Goal: Task Accomplishment & Management: Use online tool/utility

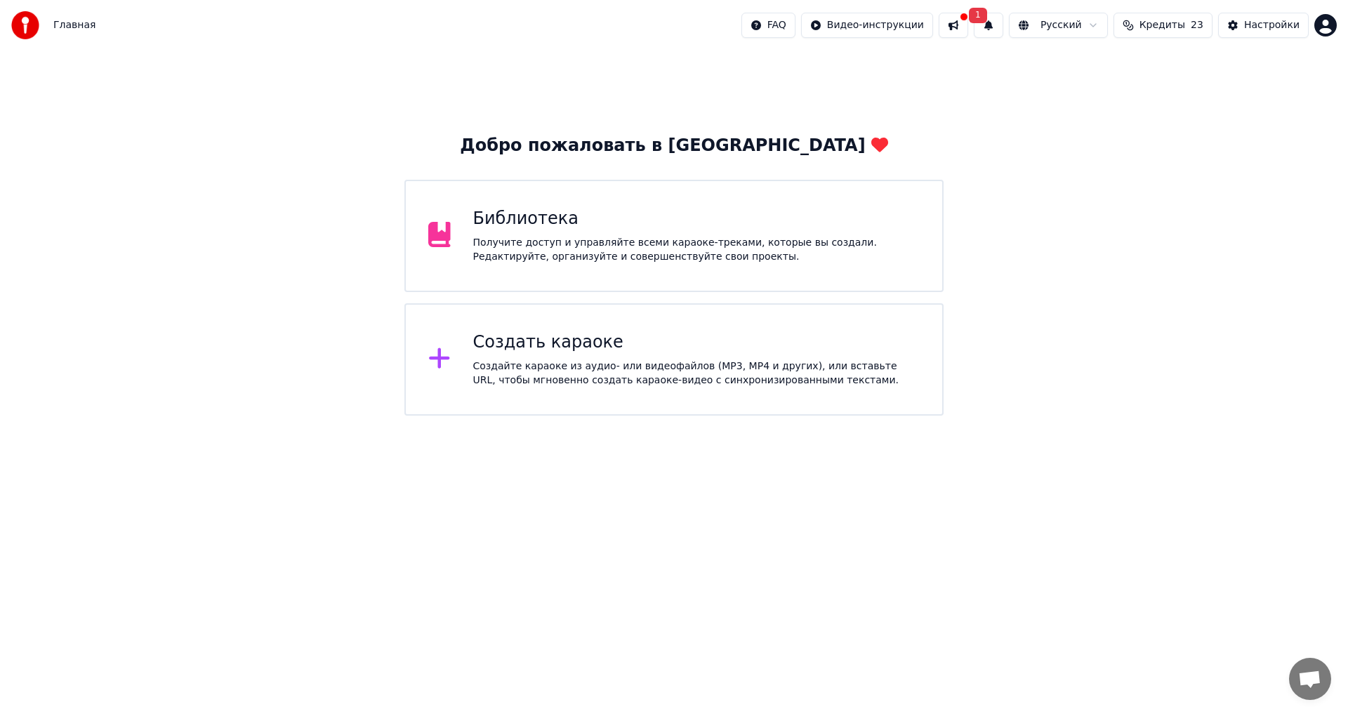
click at [515, 345] on div "Создать караоке" at bounding box center [696, 342] width 447 height 22
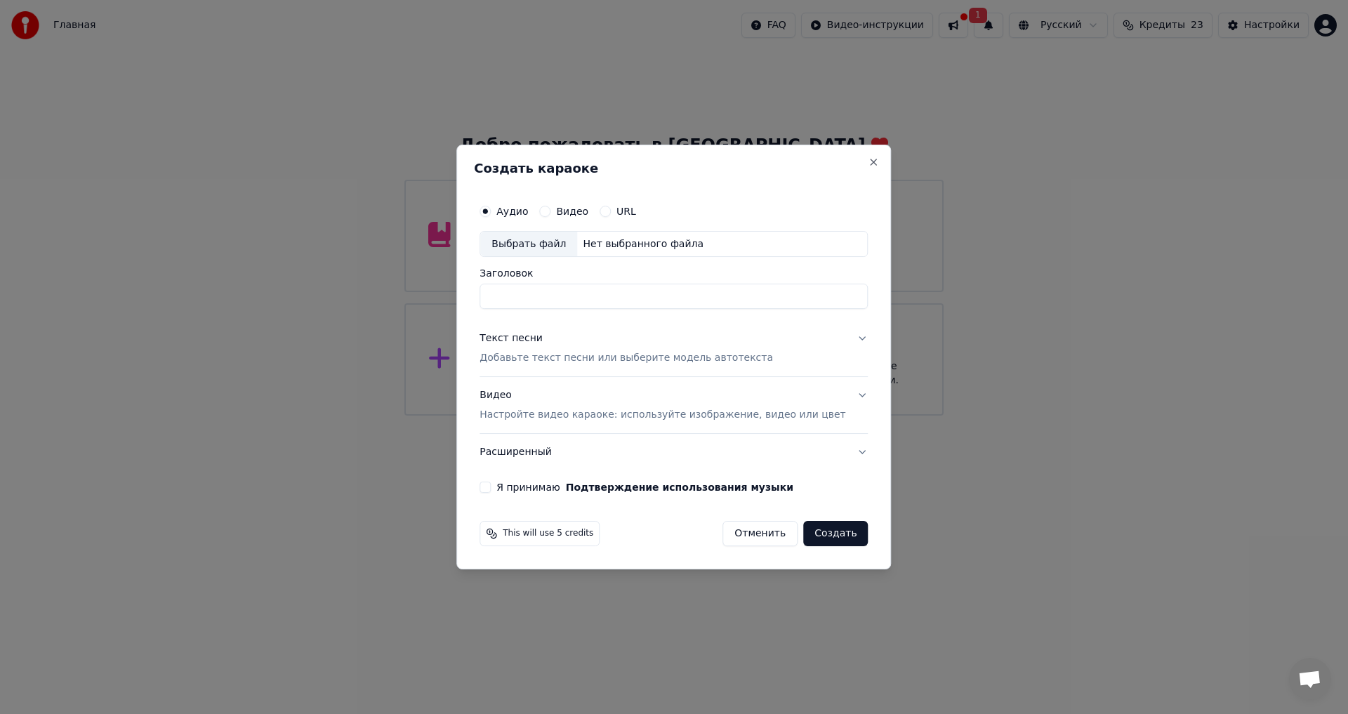
click at [587, 214] on label "Видео" at bounding box center [572, 211] width 32 height 10
click at [551, 214] on button "Видео" at bounding box center [544, 211] width 11 height 11
click at [646, 244] on div "Нет выбранного файла" at bounding box center [643, 244] width 132 height 14
type input "**********"
click at [532, 341] on div "Текст песни" at bounding box center [511, 339] width 63 height 14
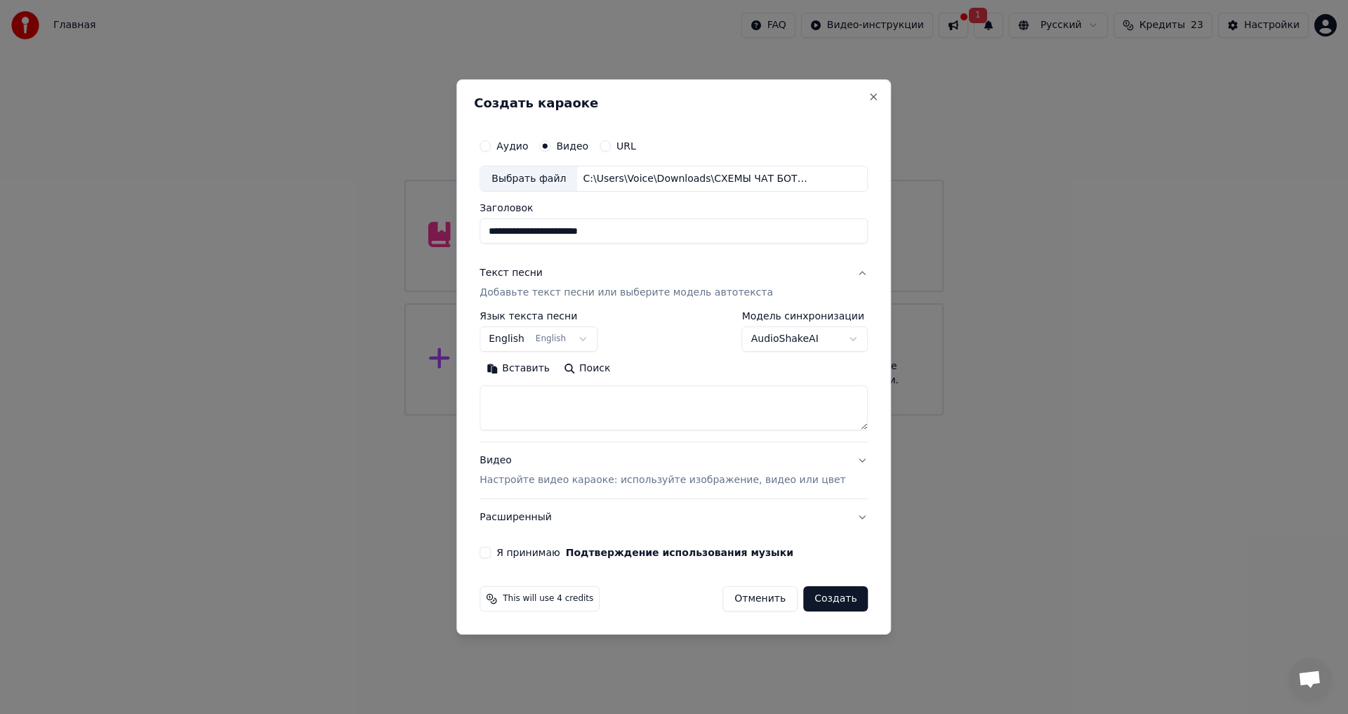
click at [593, 340] on button "English English" at bounding box center [539, 339] width 118 height 25
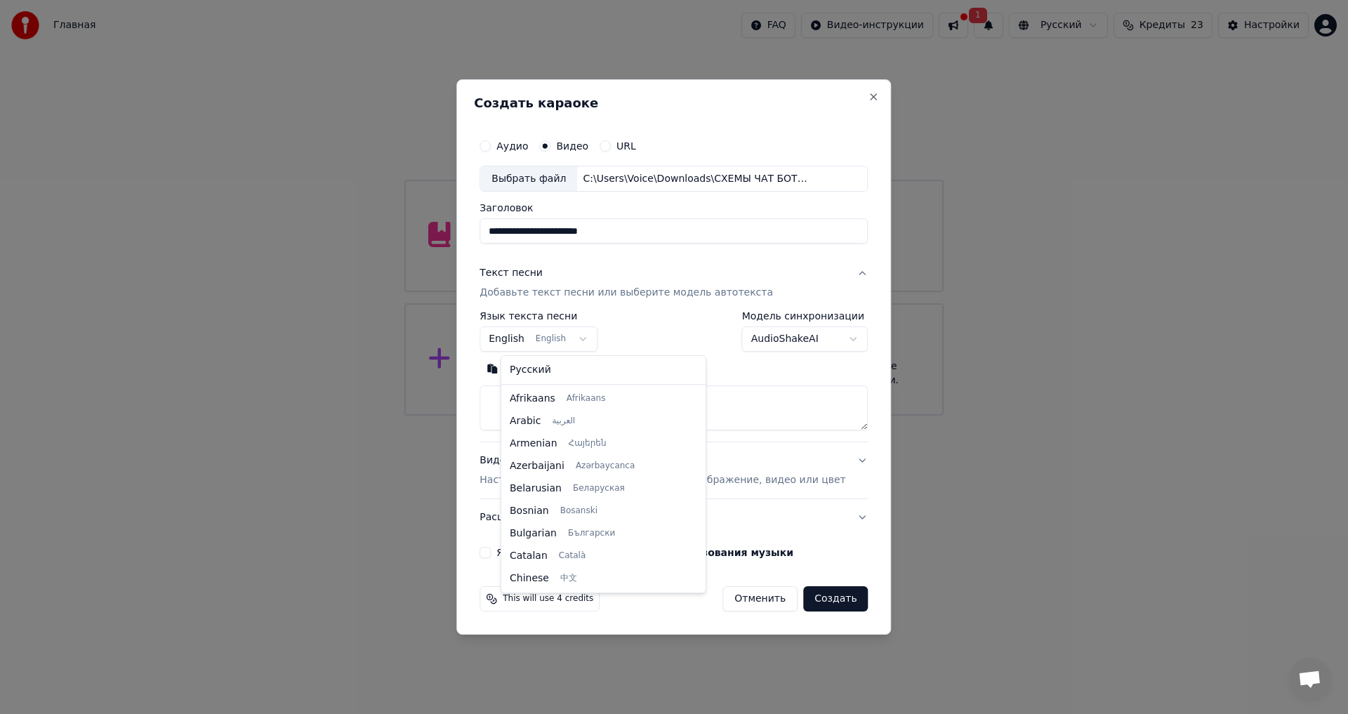
scroll to position [112, 0]
select select "**"
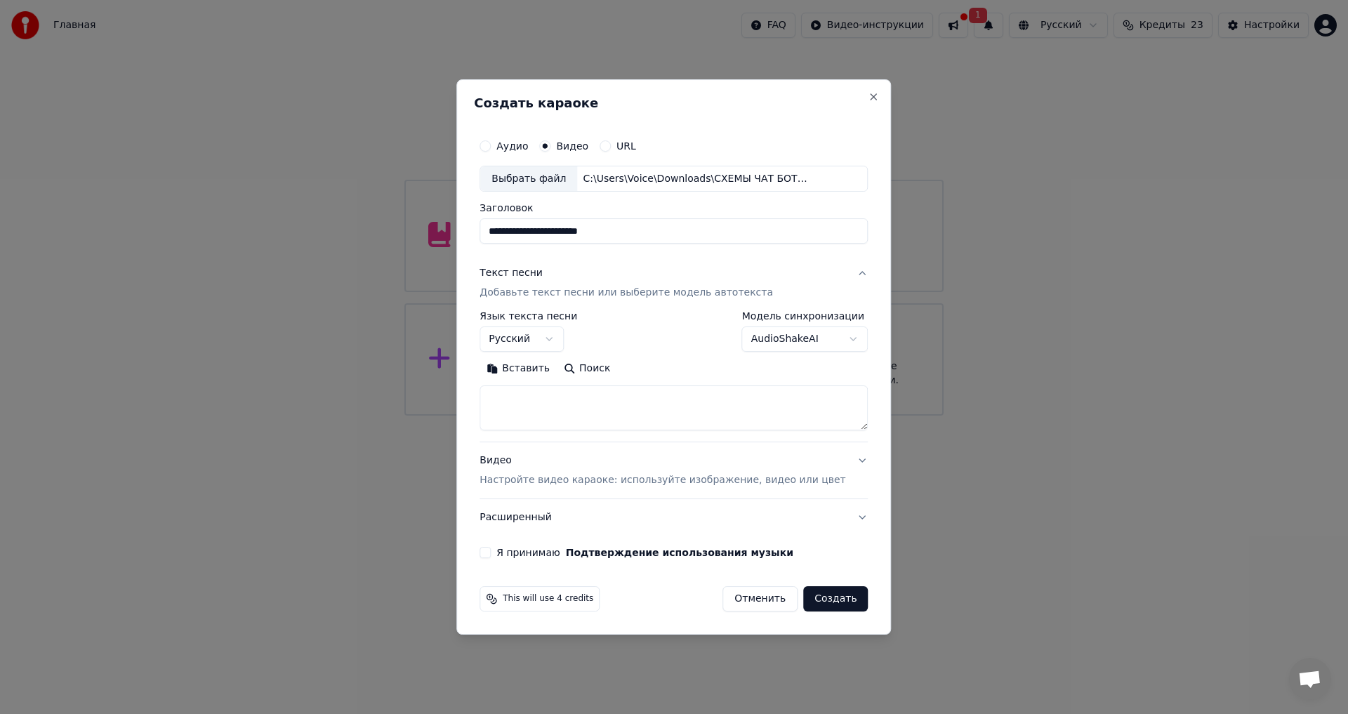
drag, startPoint x: 552, startPoint y: 382, endPoint x: 546, endPoint y: 390, distance: 10.1
click at [551, 388] on div "Вставить Поиск" at bounding box center [674, 394] width 388 height 73
click at [544, 393] on textarea at bounding box center [674, 408] width 388 height 45
click at [532, 365] on button "Вставить" at bounding box center [518, 369] width 77 height 22
click at [491, 552] on button "Я принимаю Подтверждение использования музыки" at bounding box center [485, 552] width 11 height 11
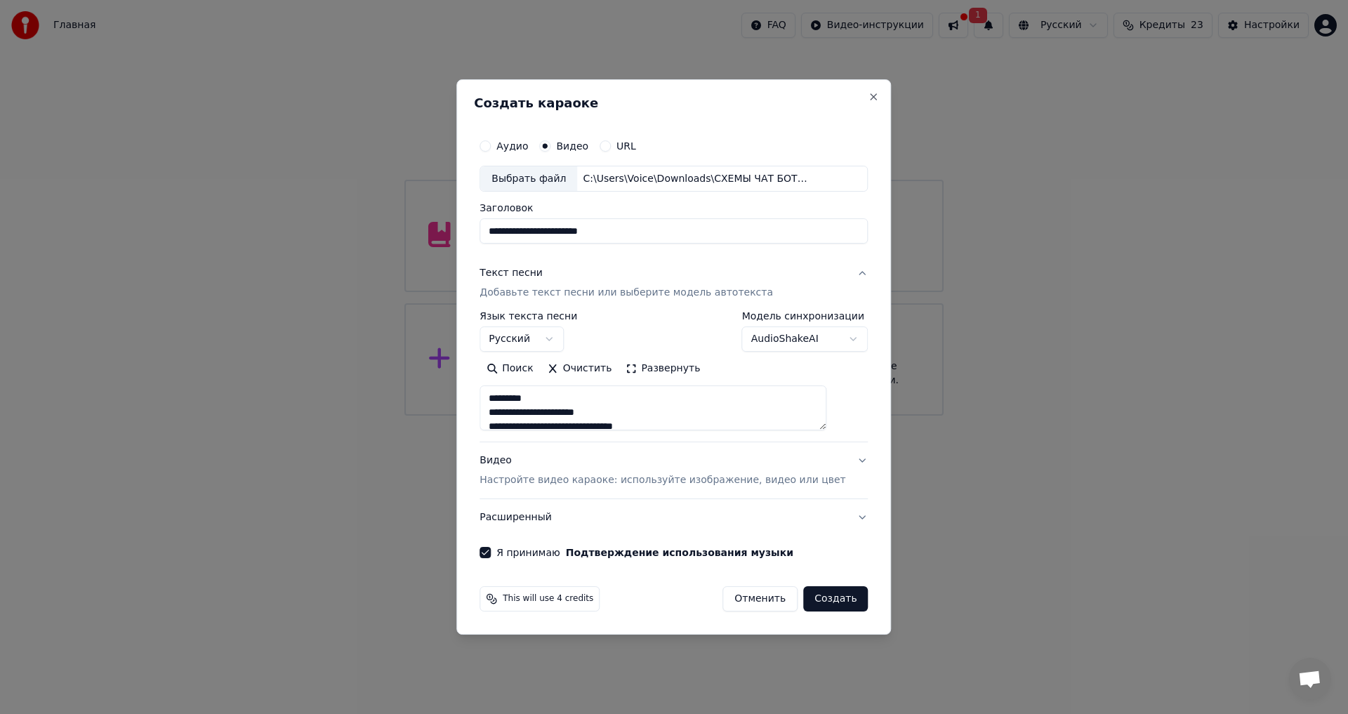
click at [810, 598] on button "Создать" at bounding box center [835, 598] width 65 height 25
type textarea "**********"
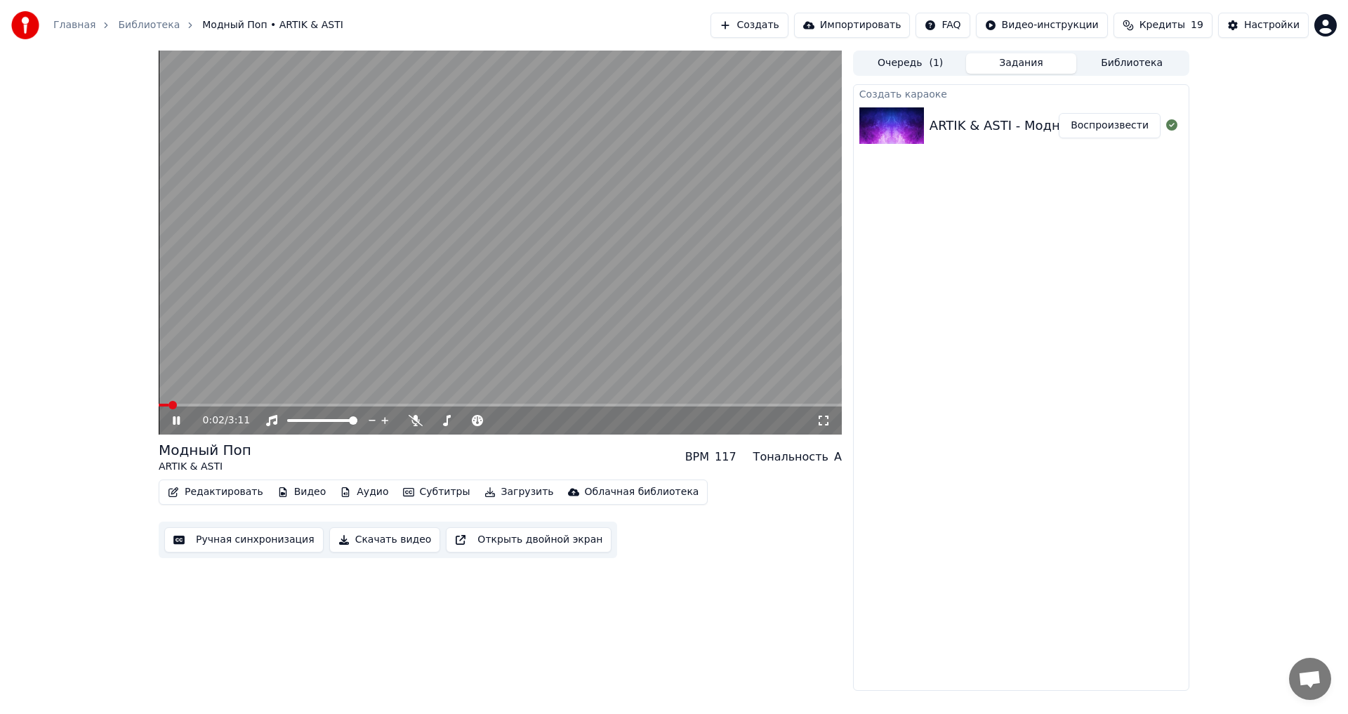
click at [176, 417] on icon at bounding box center [186, 420] width 33 height 11
click at [292, 405] on span at bounding box center [500, 405] width 683 height 3
click at [379, 405] on span at bounding box center [500, 405] width 683 height 3
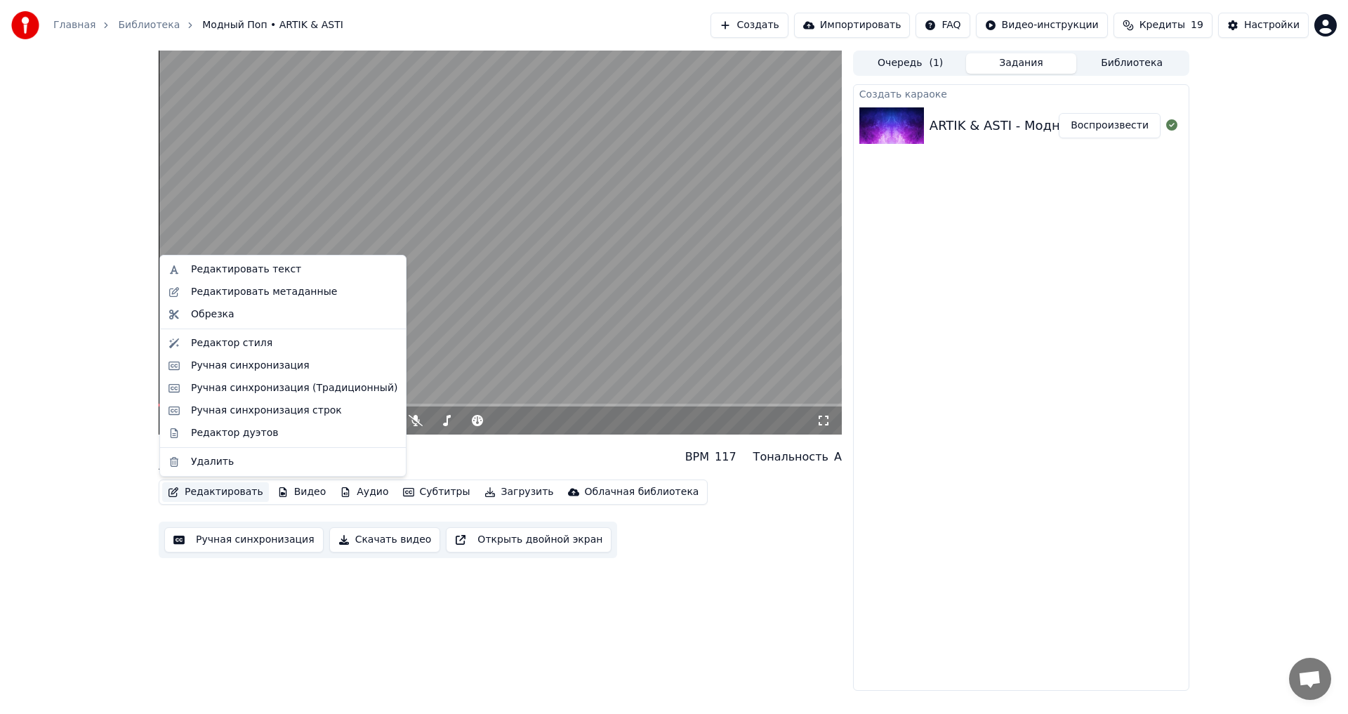
click at [216, 486] on button "Редактировать" at bounding box center [215, 492] width 107 height 20
click at [258, 263] on div "Редактировать текст" at bounding box center [246, 270] width 110 height 14
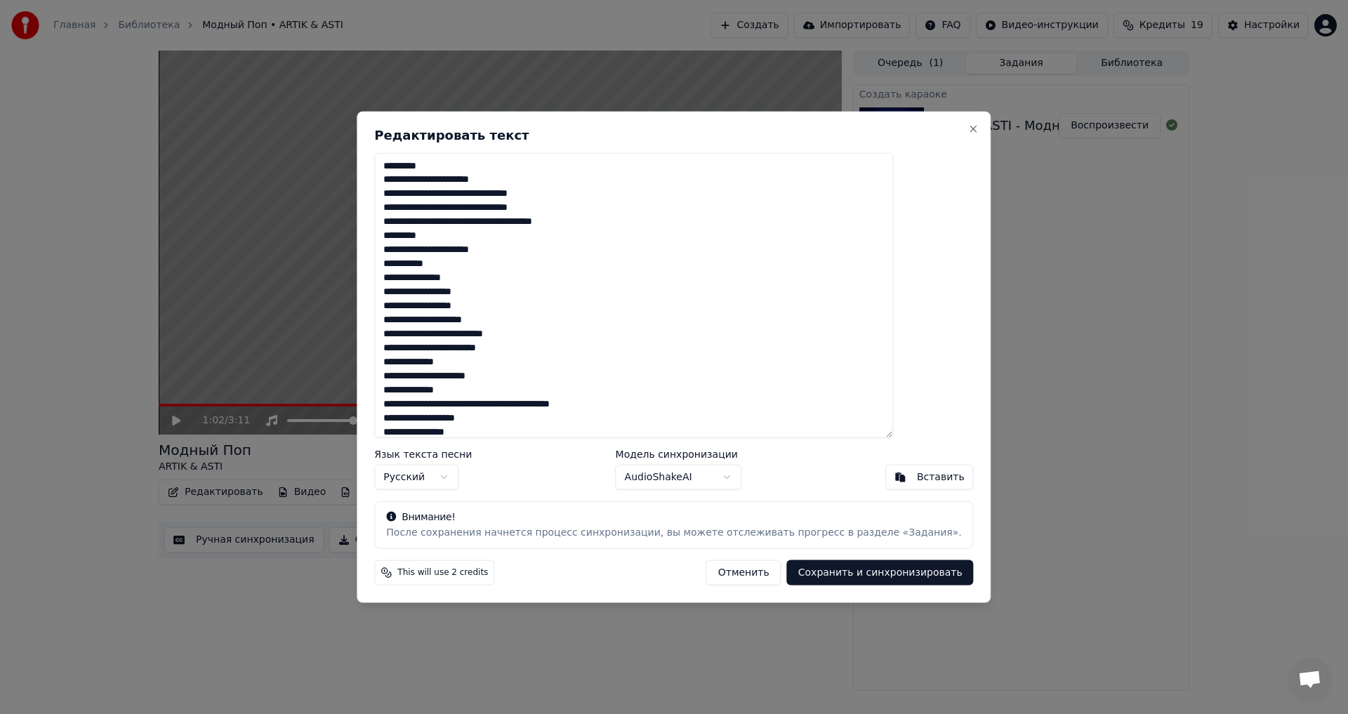
click at [500, 286] on textarea at bounding box center [633, 295] width 519 height 286
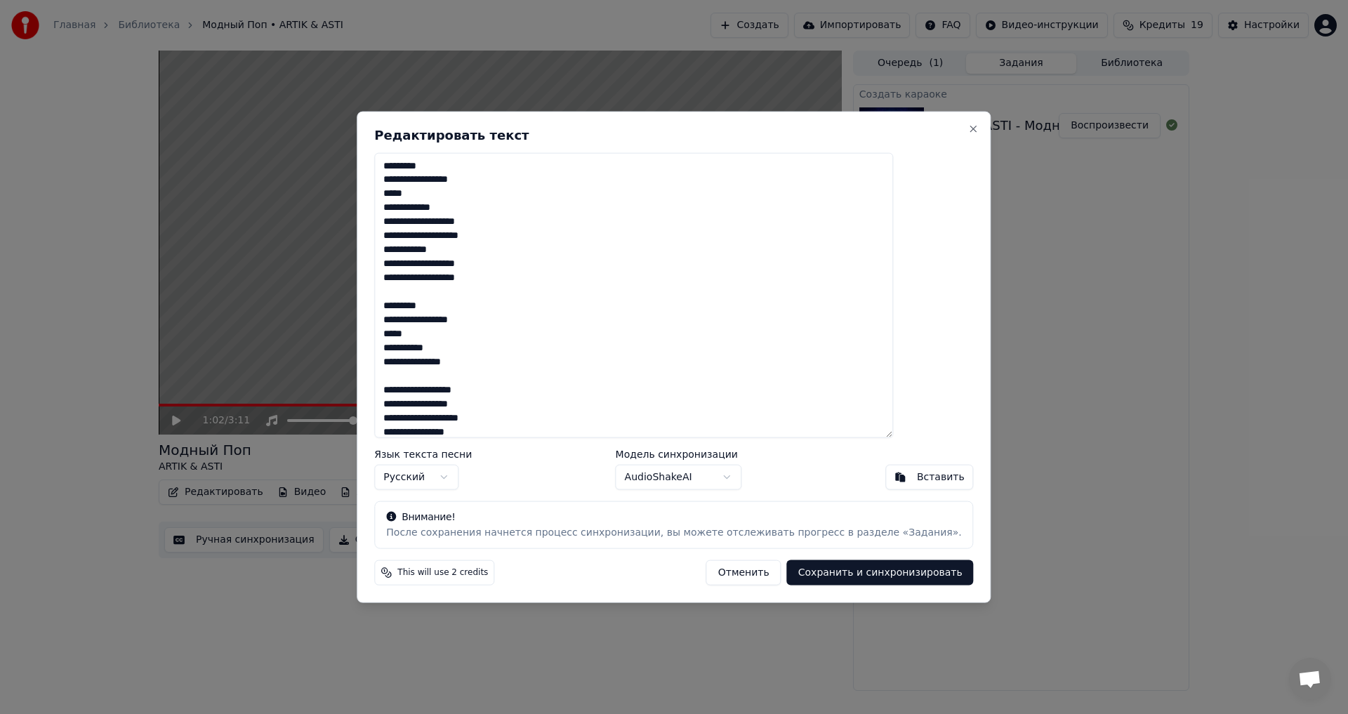
scroll to position [1026, 0]
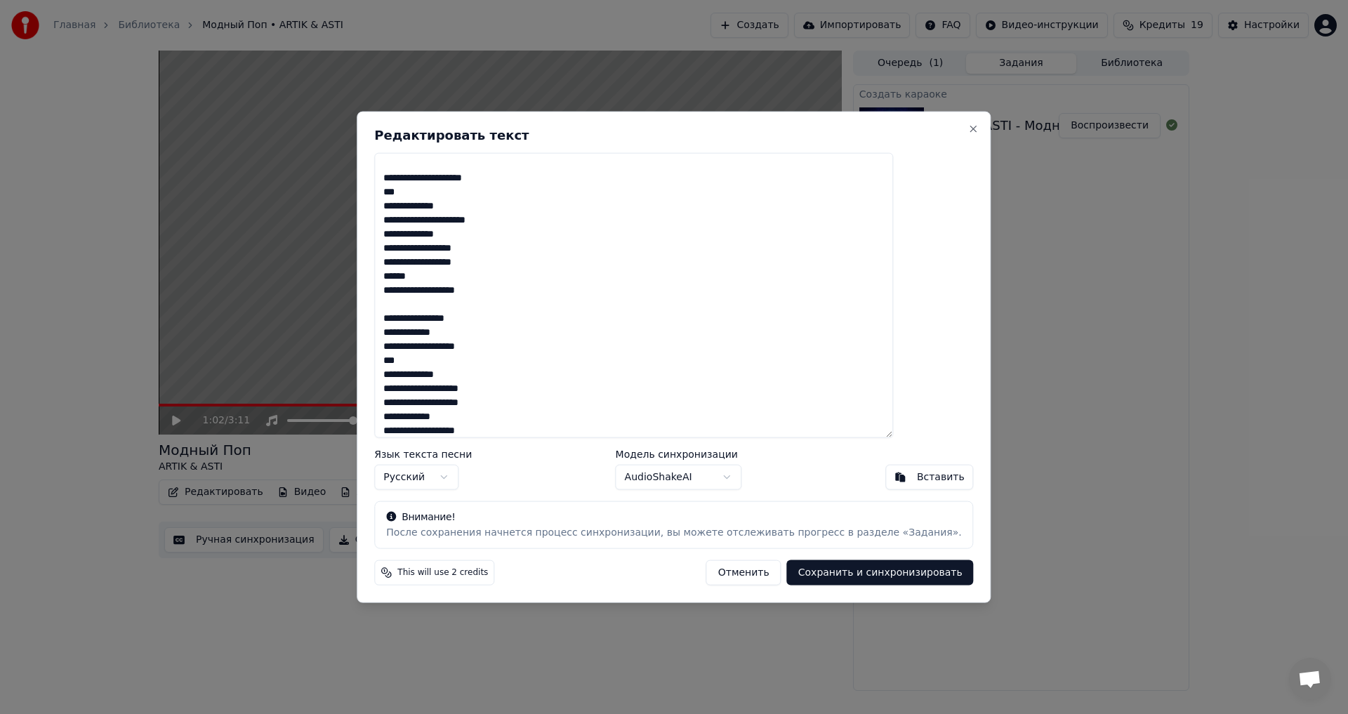
type textarea "**********"
click at [813, 568] on button "Сохранить и синхронизировать" at bounding box center [880, 572] width 187 height 25
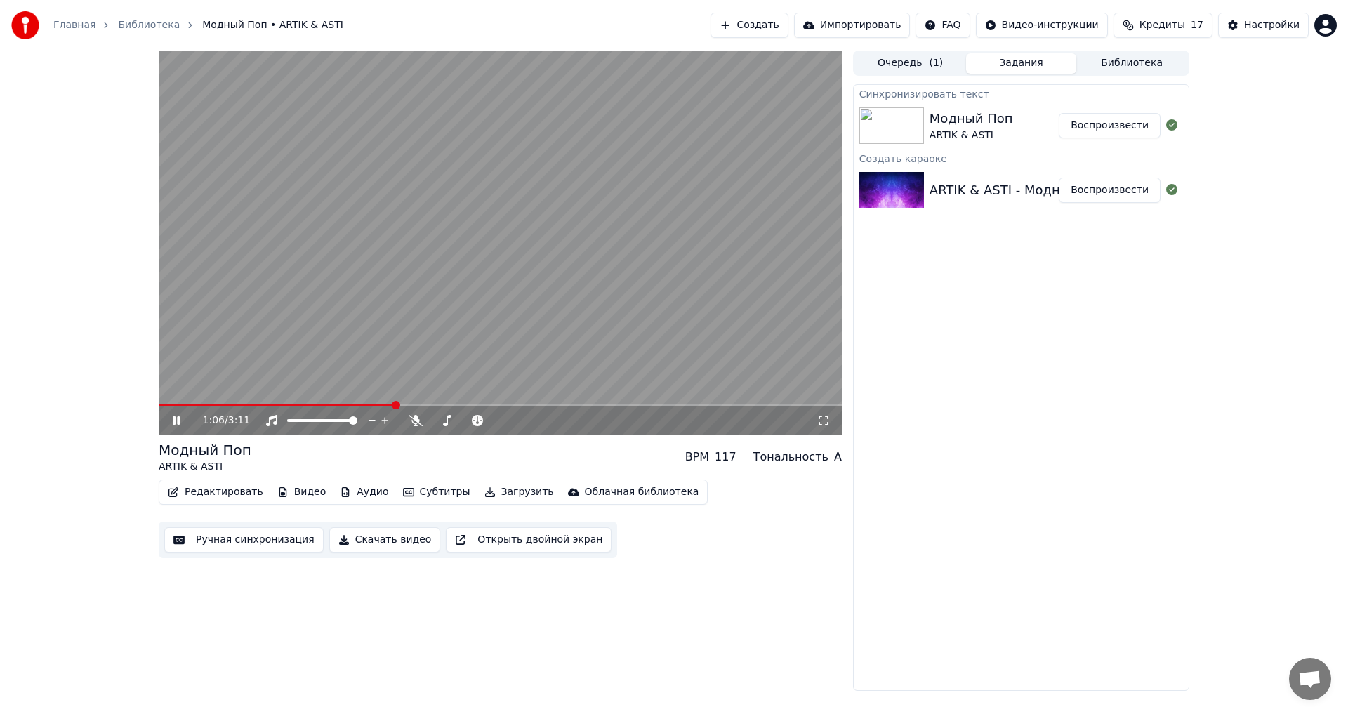
click at [181, 421] on icon at bounding box center [186, 420] width 33 height 11
click at [501, 425] on span at bounding box center [497, 420] width 8 height 8
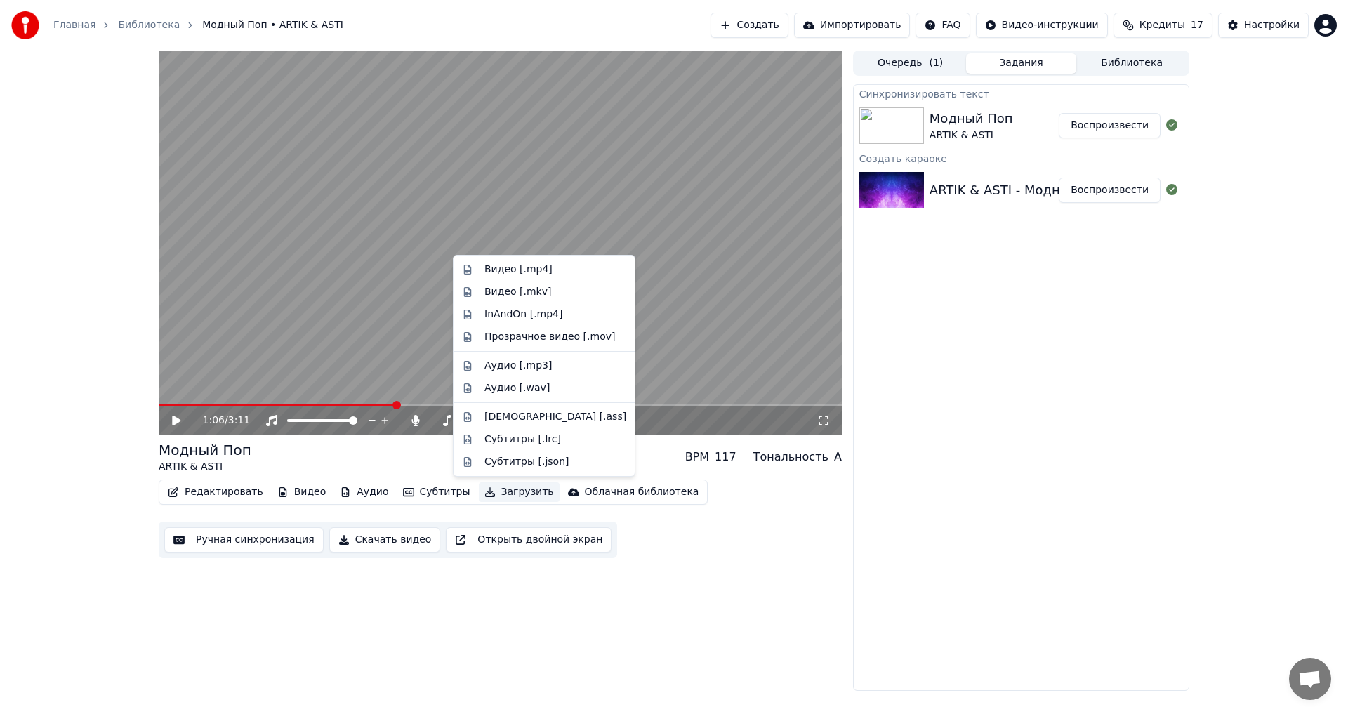
click at [494, 494] on button "Загрузить" at bounding box center [519, 492] width 81 height 20
click at [516, 275] on div "Видео [.mp4]" at bounding box center [519, 270] width 68 height 14
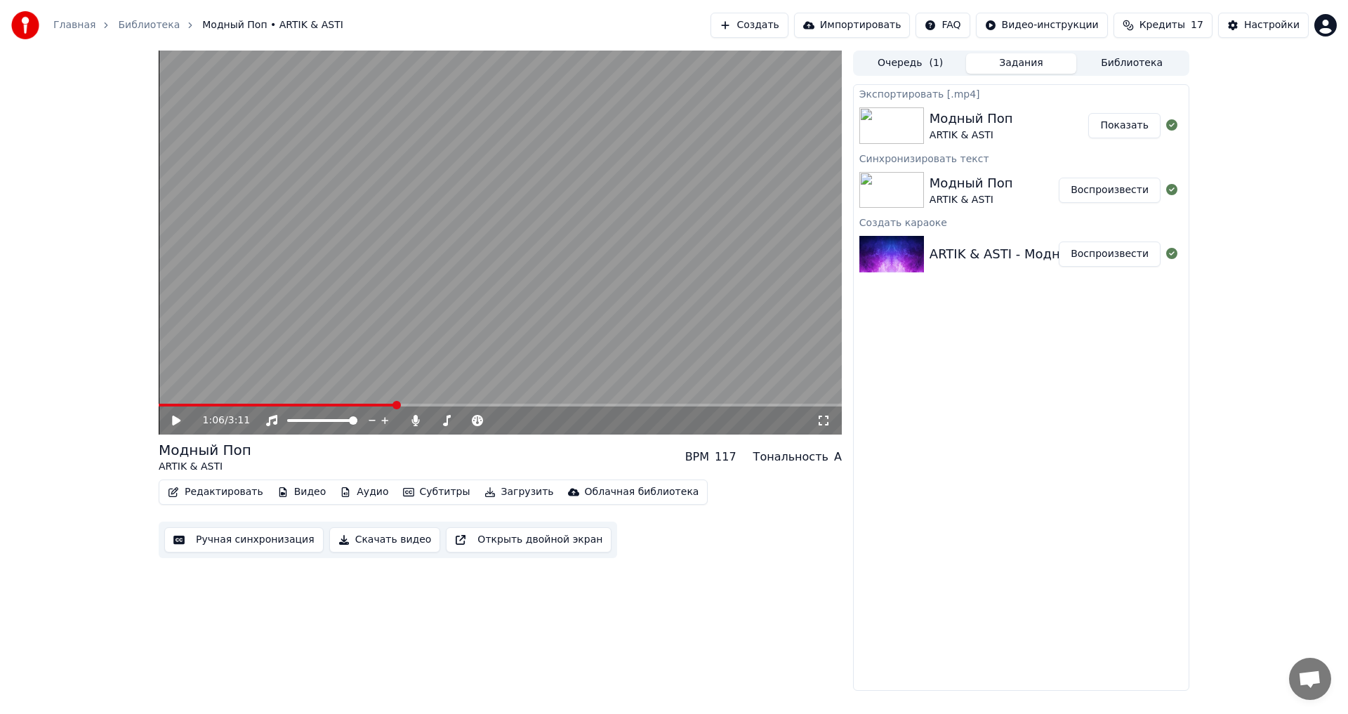
click at [1117, 129] on button "Показать" at bounding box center [1124, 125] width 72 height 25
click at [431, 423] on span at bounding box center [435, 420] width 8 height 8
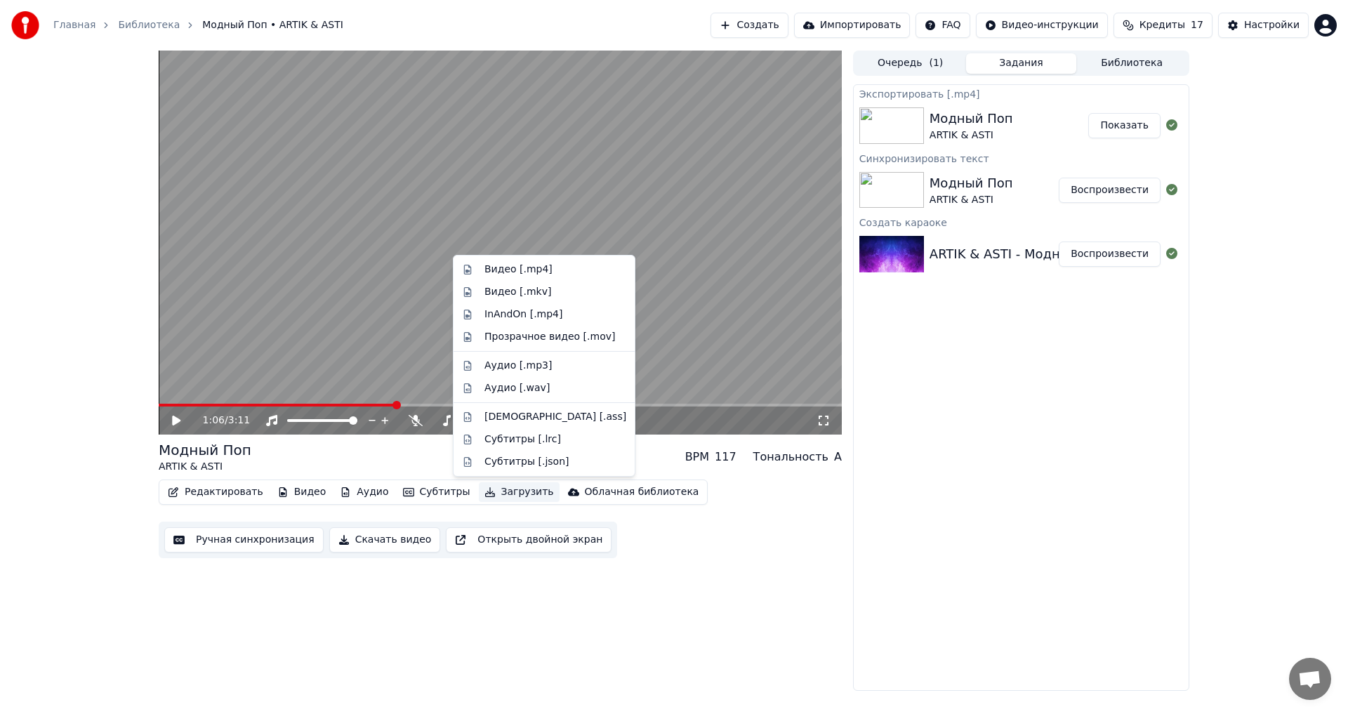
click at [505, 489] on button "Загрузить" at bounding box center [519, 492] width 81 height 20
click at [532, 276] on div "Видео [.mp4]" at bounding box center [519, 270] width 68 height 14
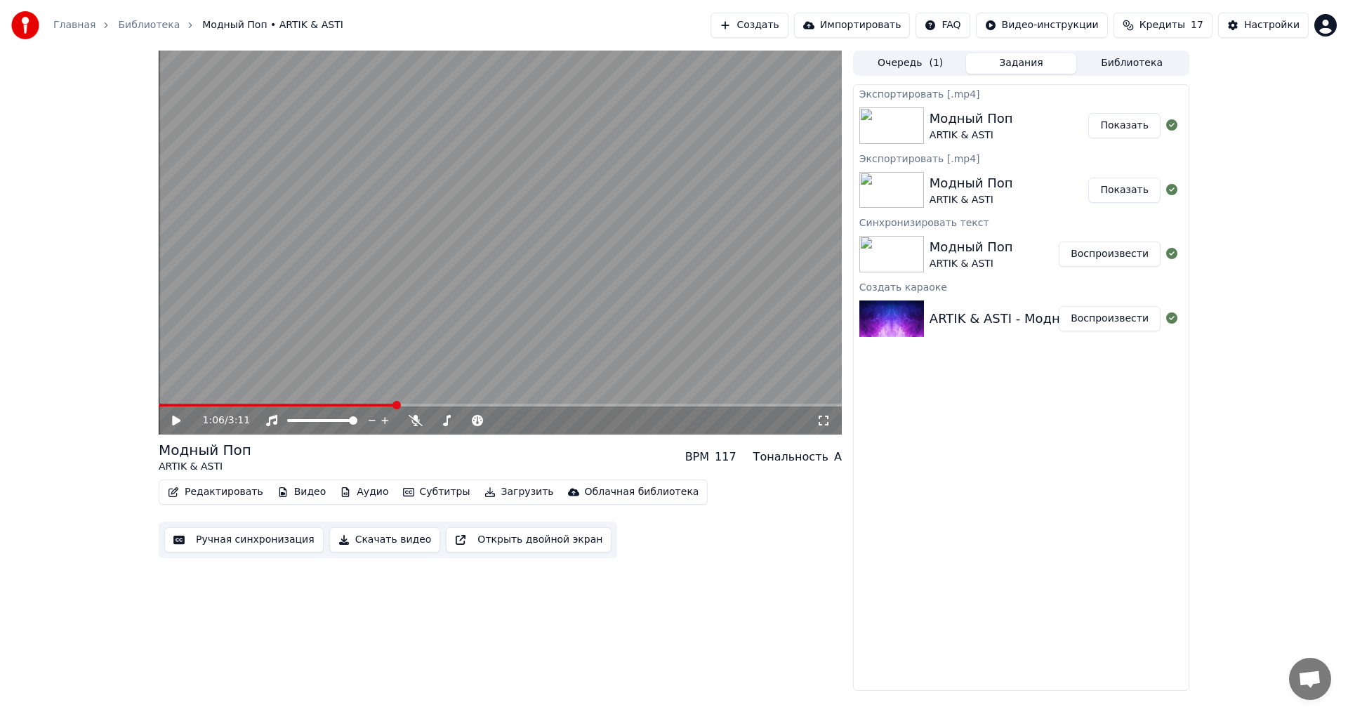
click at [1120, 126] on button "Показать" at bounding box center [1124, 125] width 72 height 25
